Goal: Task Accomplishment & Management: Use online tool/utility

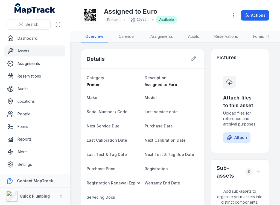
click at [12, 52] on icon at bounding box center [10, 51] width 7 height 7
click at [21, 52] on link "Assets" at bounding box center [34, 50] width 61 height 11
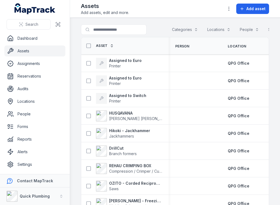
click at [255, 11] on span "Add asset" at bounding box center [256, 8] width 19 height 5
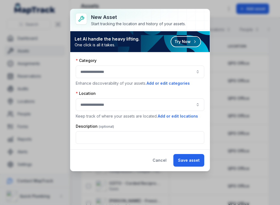
click at [171, 70] on button "button" at bounding box center [140, 71] width 129 height 13
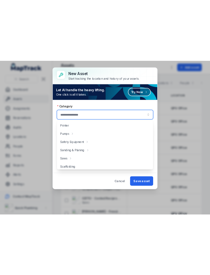
scroll to position [311, 0]
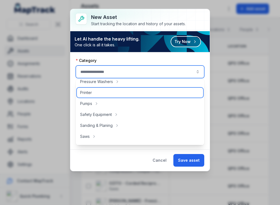
click at [90, 91] on span "Printer" at bounding box center [86, 92] width 12 height 5
type input "*******"
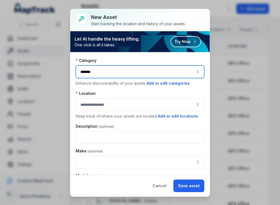
click at [117, 105] on button "button" at bounding box center [140, 104] width 129 height 13
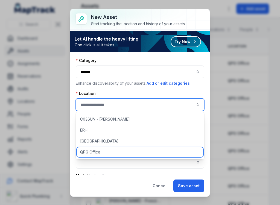
click at [100, 153] on span "QPG Office" at bounding box center [90, 151] width 20 height 5
type input "**********"
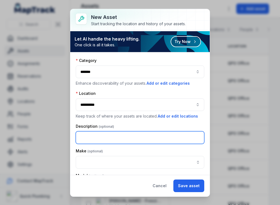
click at [126, 143] on input "text" at bounding box center [140, 137] width 129 height 13
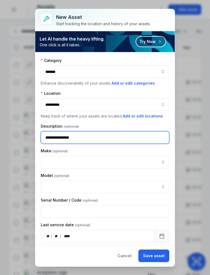
type input "**********"
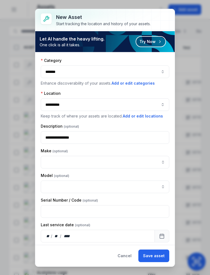
click at [157, 205] on button "Save asset" at bounding box center [154, 255] width 31 height 13
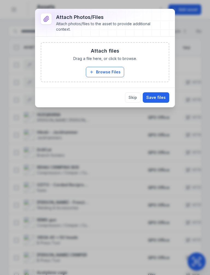
click at [136, 94] on button "Skip" at bounding box center [133, 97] width 16 height 10
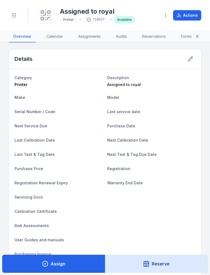
click at [59, 205] on button "Assign" at bounding box center [53, 264] width 103 height 18
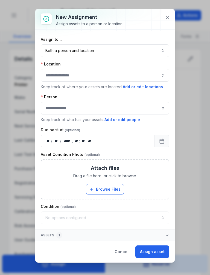
click at [168, 17] on icon at bounding box center [167, 17] width 5 height 5
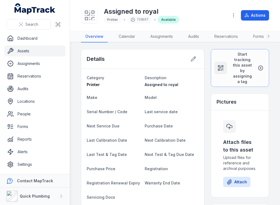
click at [234, 72] on span "Start tracking this asset by assigning a tag" at bounding box center [243, 67] width 22 height 33
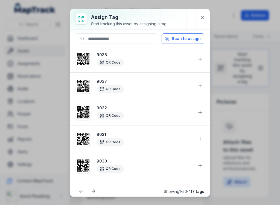
click at [187, 38] on button "Scan to assign" at bounding box center [183, 38] width 43 height 10
